Goal: Browse casually

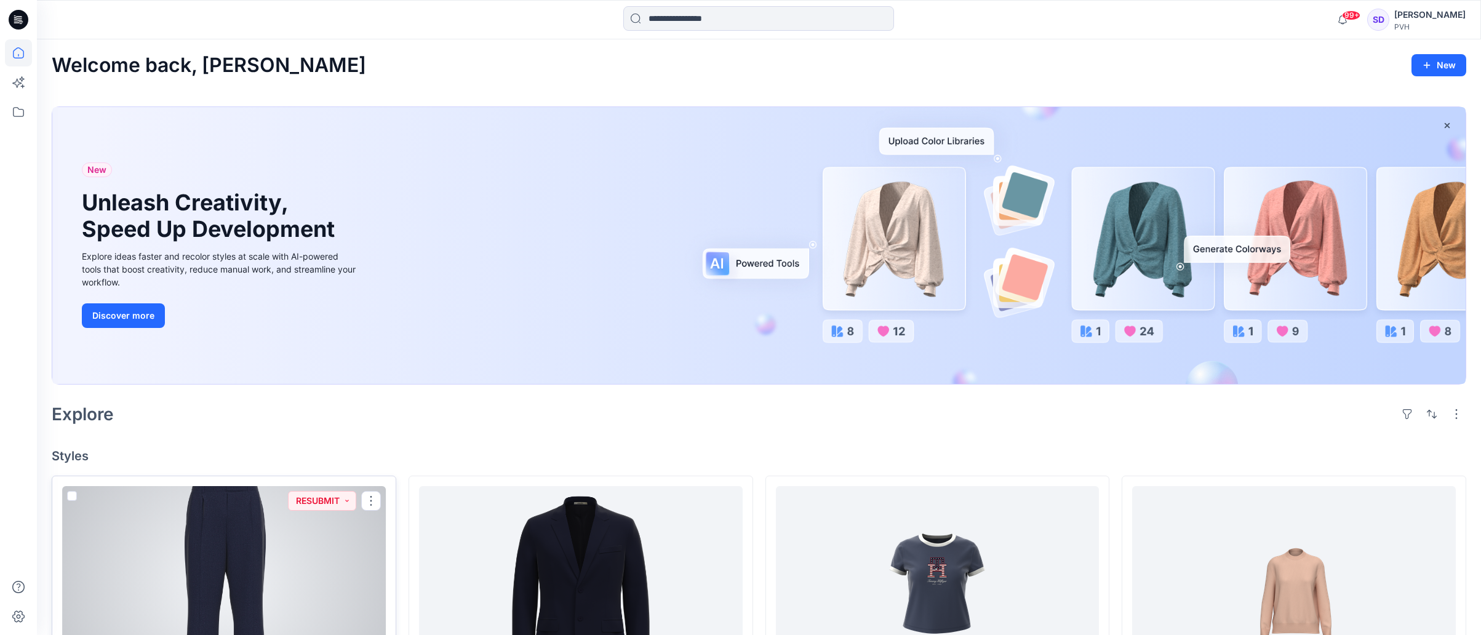
click at [291, 554] on div at bounding box center [224, 585] width 324 height 198
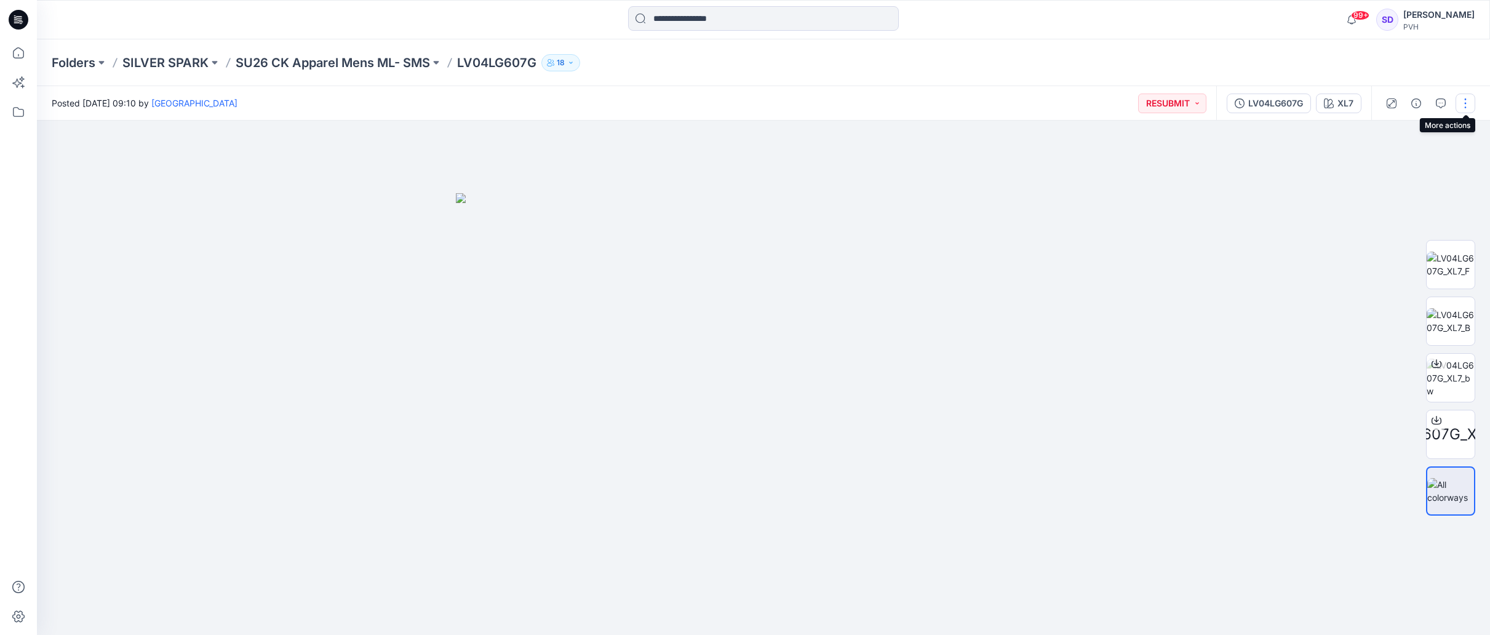
click at [1475, 101] on button "button" at bounding box center [1465, 104] width 20 height 20
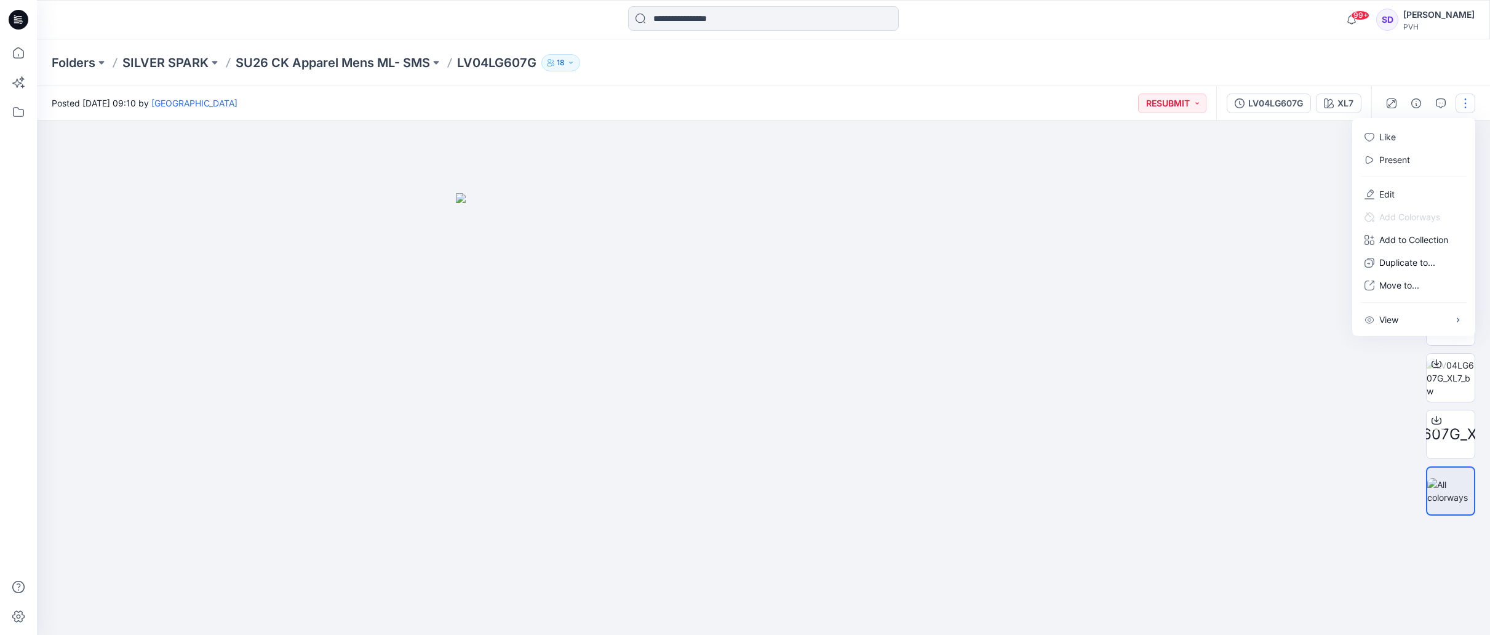
click at [1475, 101] on button "button" at bounding box center [1465, 104] width 20 height 20
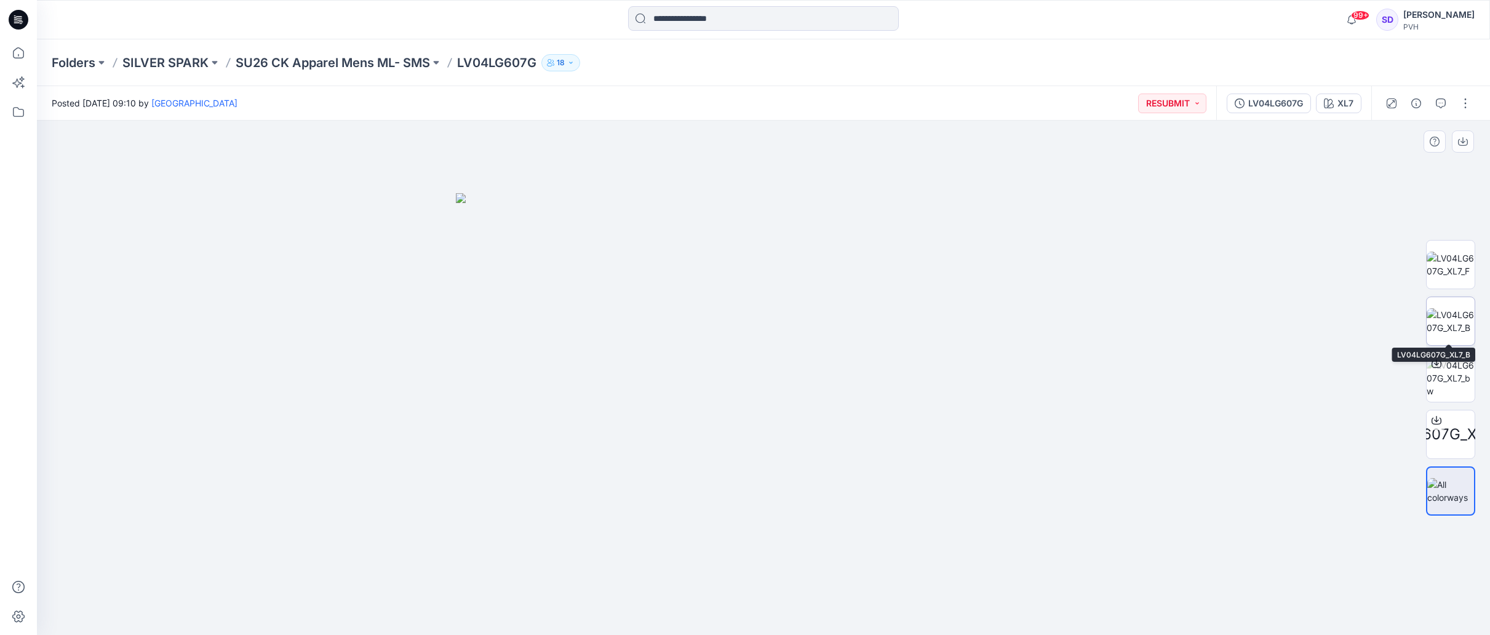
click at [1457, 315] on img at bounding box center [1451, 321] width 48 height 26
drag, startPoint x: 908, startPoint y: 197, endPoint x: 902, endPoint y: 373, distance: 175.4
click at [901, 367] on img at bounding box center [763, 326] width 743 height 616
drag, startPoint x: 915, startPoint y: 231, endPoint x: 915, endPoint y: 341, distance: 110.7
click at [915, 341] on img at bounding box center [763, 378] width 743 height 514
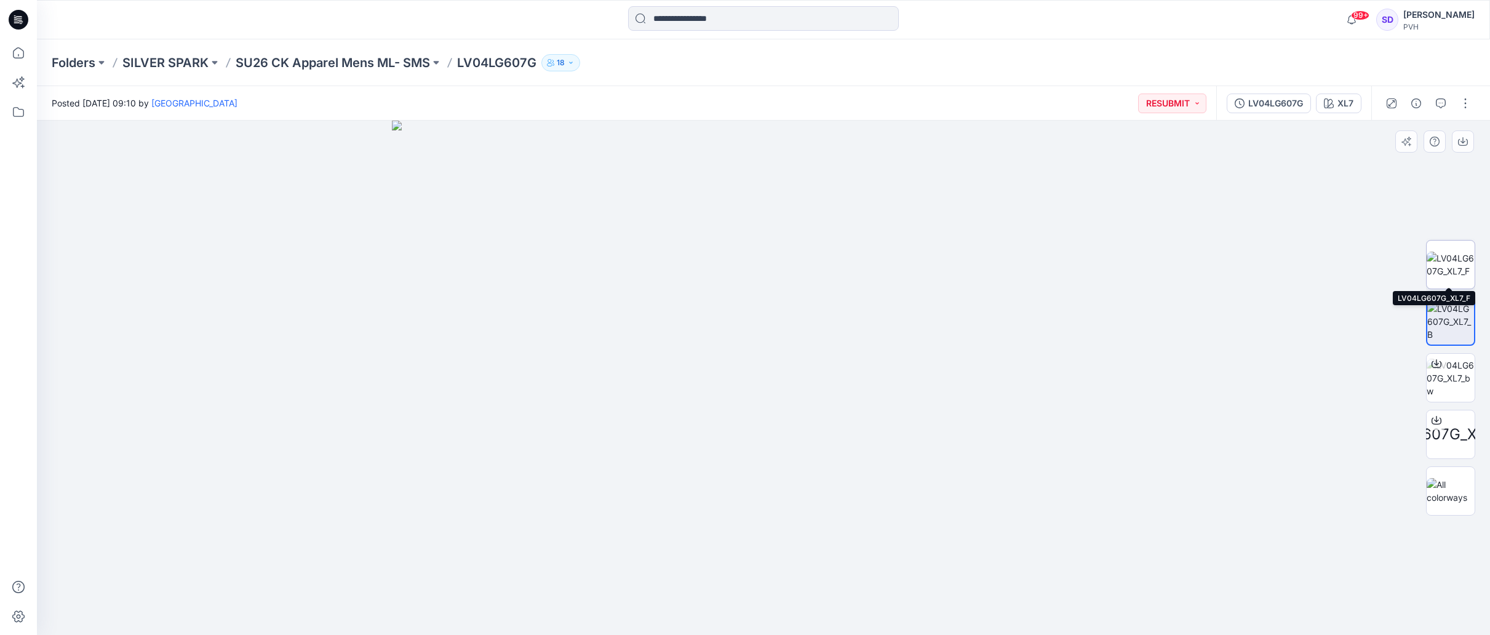
click at [1439, 261] on img at bounding box center [1451, 265] width 48 height 26
click at [835, 169] on img at bounding box center [763, 378] width 364 height 514
drag, startPoint x: 854, startPoint y: 171, endPoint x: 777, endPoint y: 468, distance: 306.5
click at [777, 468] on img at bounding box center [763, 358] width 838 height 553
drag, startPoint x: 776, startPoint y: 330, endPoint x: 757, endPoint y: 404, distance: 76.1
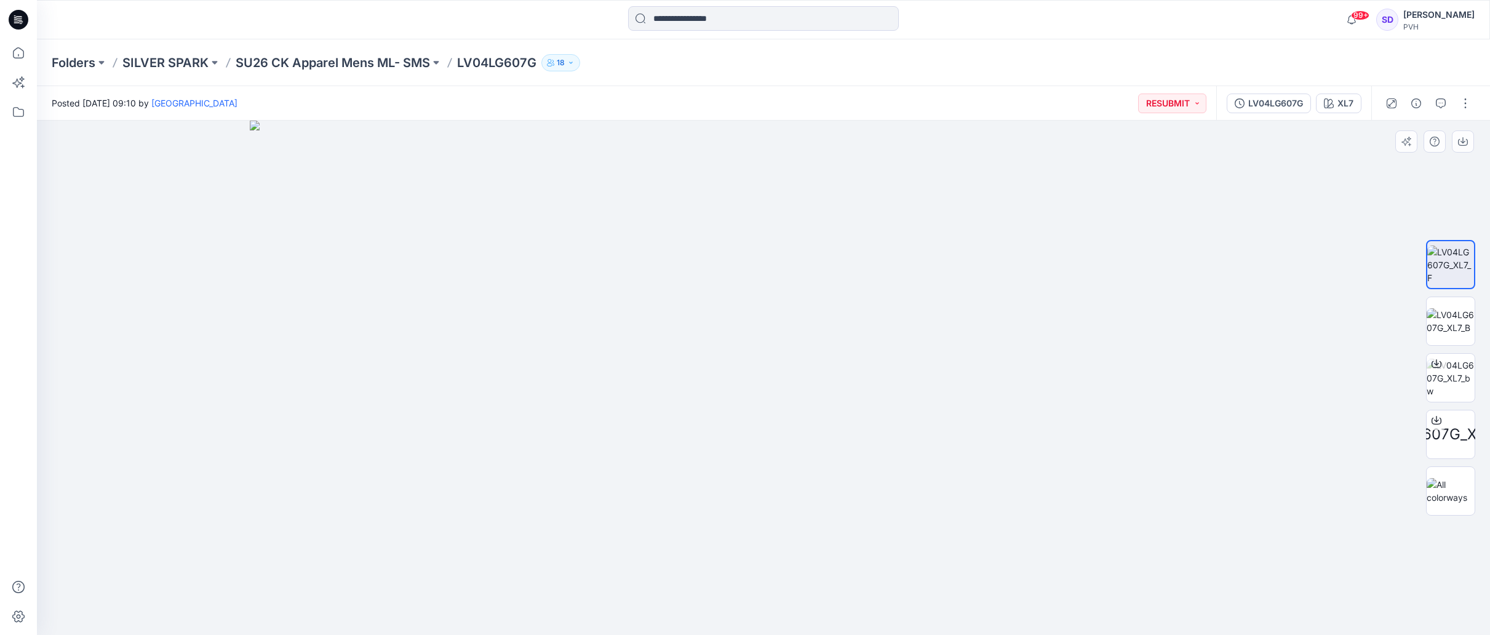
click at [758, 405] on img at bounding box center [763, 378] width 1027 height 514
click at [1459, 308] on img at bounding box center [1451, 321] width 48 height 26
drag, startPoint x: 794, startPoint y: 205, endPoint x: 780, endPoint y: 432, distance: 227.4
click at [777, 422] on img at bounding box center [763, 33] width 1407 height 1201
drag, startPoint x: 803, startPoint y: 263, endPoint x: 798, endPoint y: 438, distance: 174.8
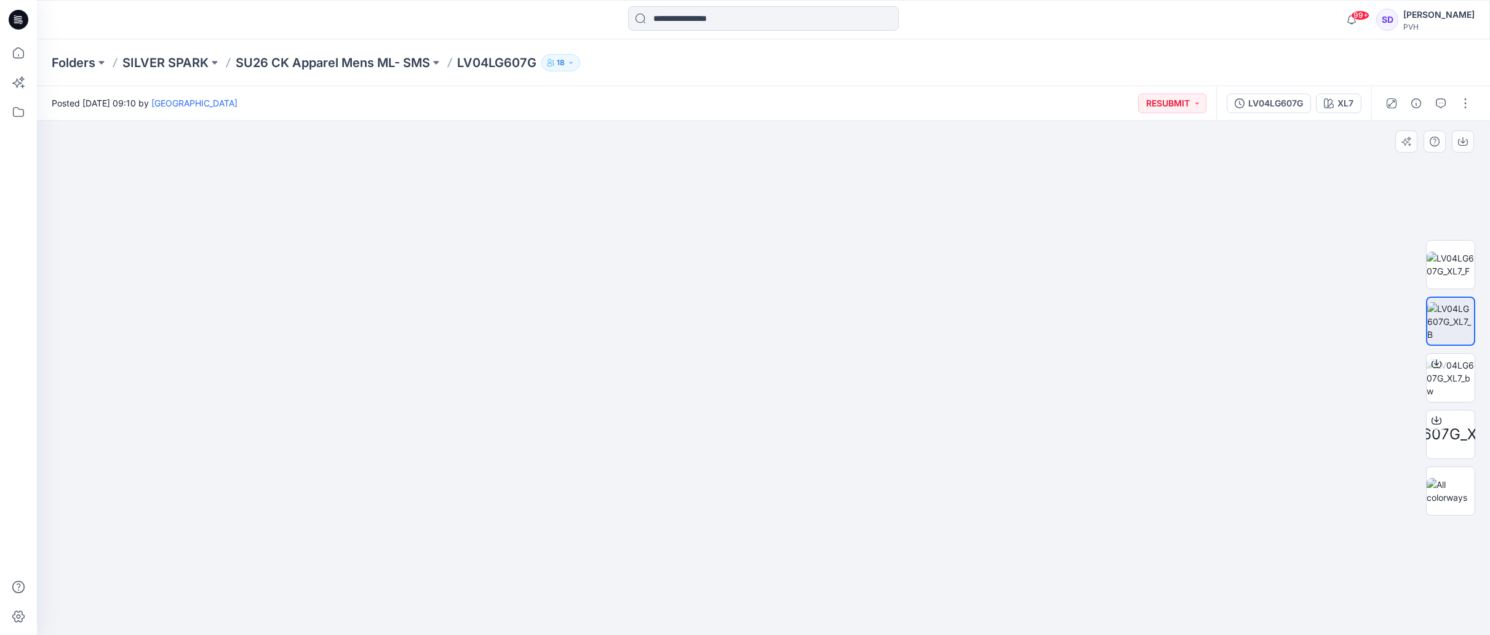
click at [796, 426] on img at bounding box center [763, 123] width 1407 height 1024
drag, startPoint x: 806, startPoint y: 333, endPoint x: 798, endPoint y: 415, distance: 82.3
click at [797, 416] on img at bounding box center [763, 250] width 1407 height 770
drag, startPoint x: 808, startPoint y: 297, endPoint x: 792, endPoint y: 410, distance: 113.7
click at [792, 414] on img at bounding box center [763, 274] width 1407 height 722
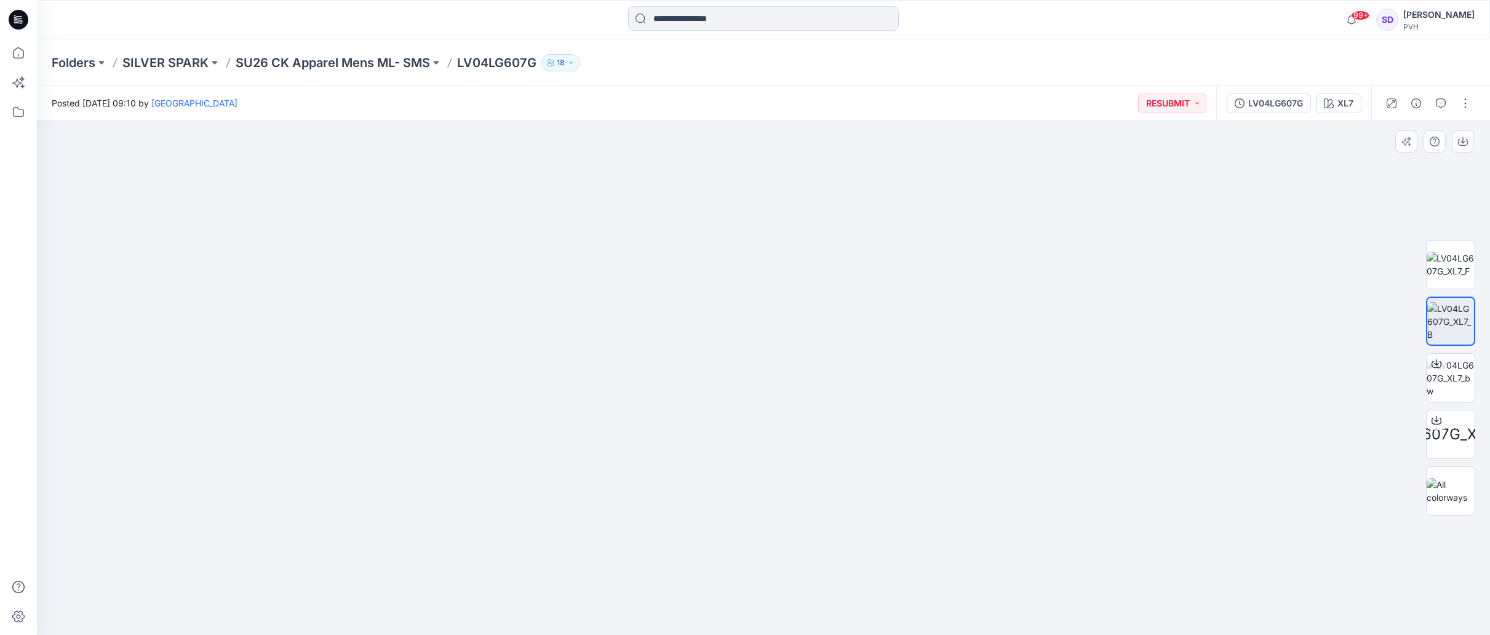
drag, startPoint x: 807, startPoint y: 366, endPoint x: 805, endPoint y: 412, distance: 45.6
click at [805, 413] on img at bounding box center [763, 355] width 1407 height 559
click at [810, 357] on img at bounding box center [763, 378] width 1407 height 514
click at [1447, 263] on img at bounding box center [1451, 265] width 48 height 26
click at [1454, 314] on img at bounding box center [1451, 321] width 48 height 26
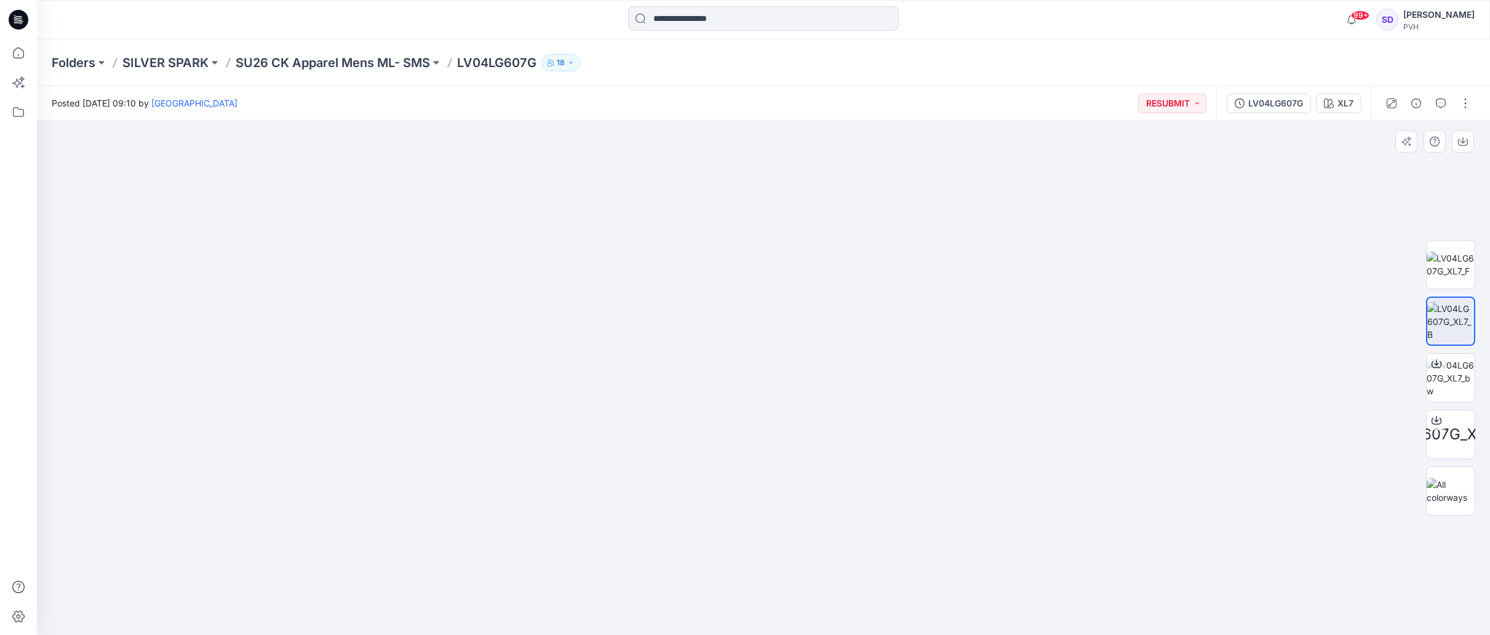
drag, startPoint x: 804, startPoint y: 209, endPoint x: 783, endPoint y: 447, distance: 239.0
click at [784, 447] on img at bounding box center [763, 269] width 743 height 731
drag, startPoint x: 775, startPoint y: 301, endPoint x: 761, endPoint y: 434, distance: 133.6
click at [761, 434] on img at bounding box center [763, 378] width 743 height 514
